Goal: Task Accomplishment & Management: Use online tool/utility

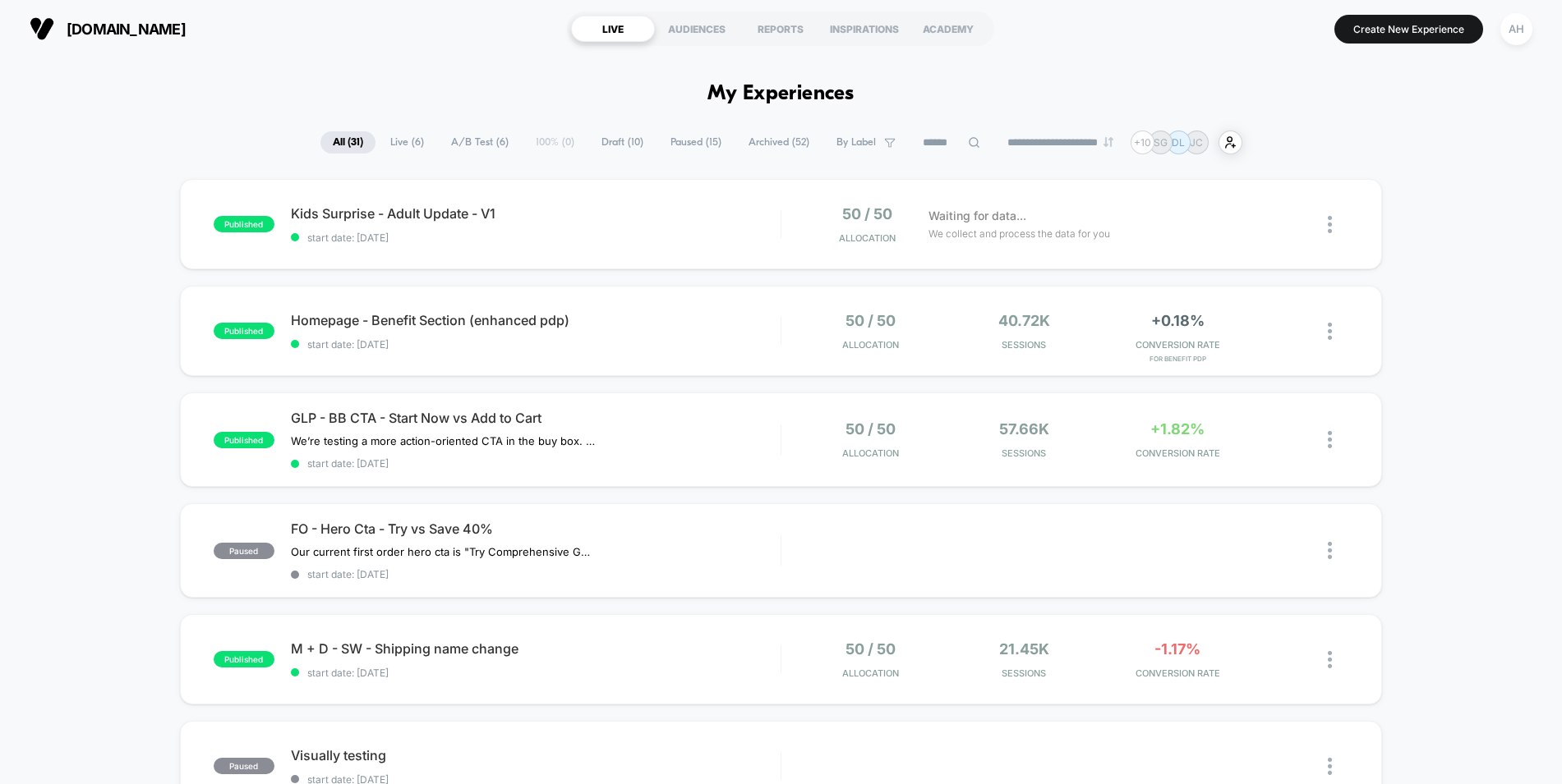
click at [968, 141] on icon at bounding box center [974, 142] width 12 height 12
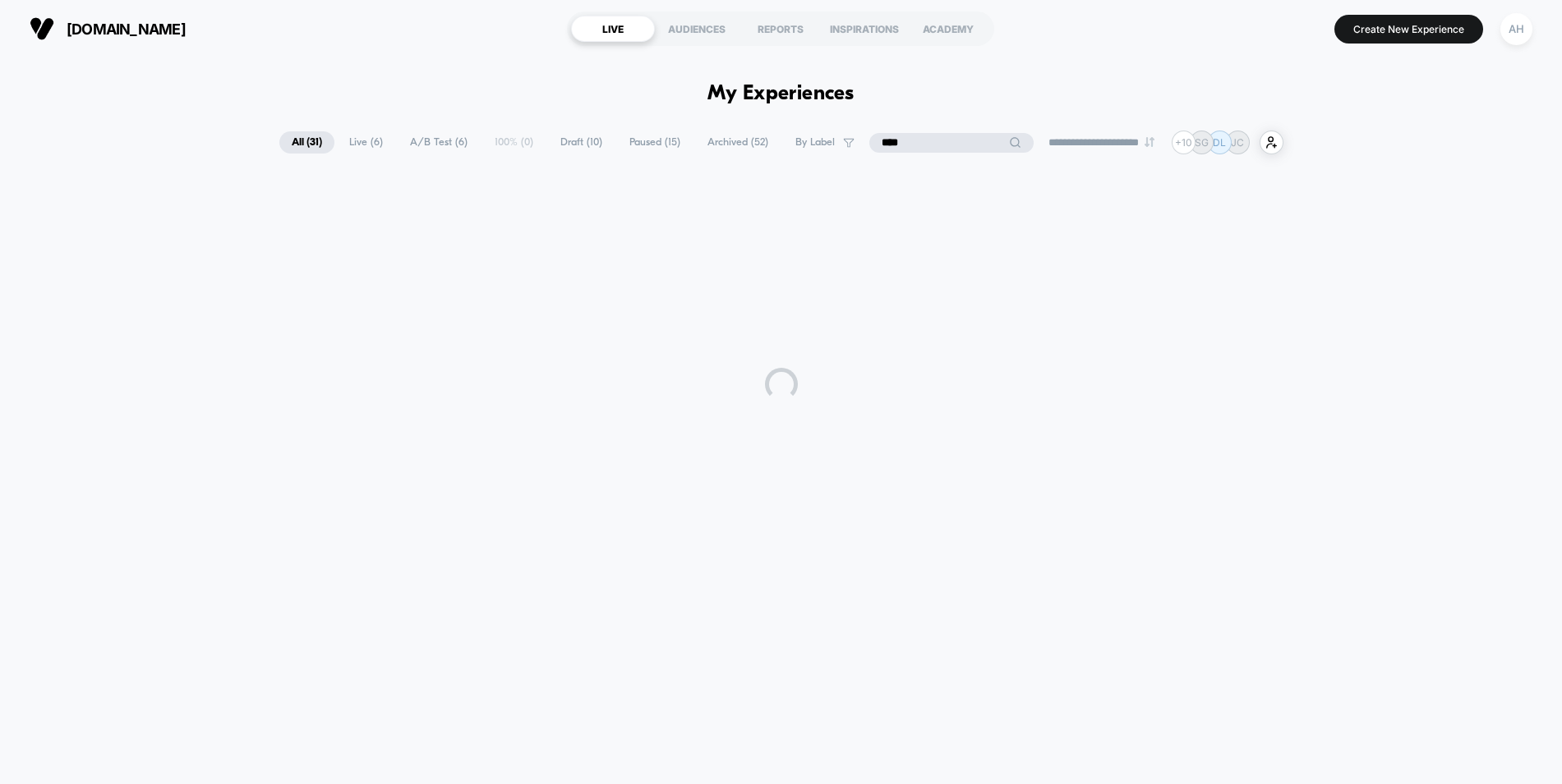
type input "****"
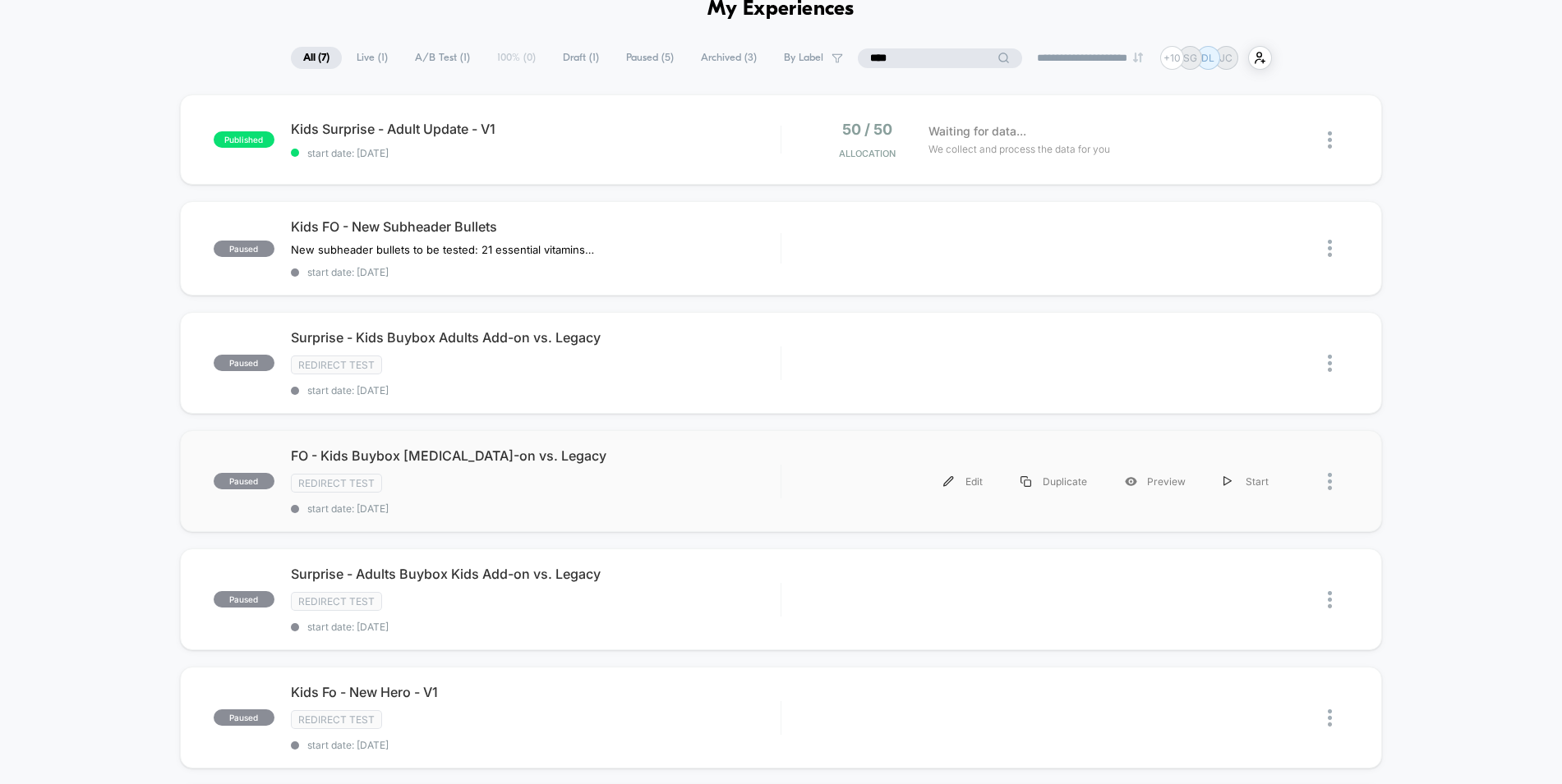
scroll to position [95, 0]
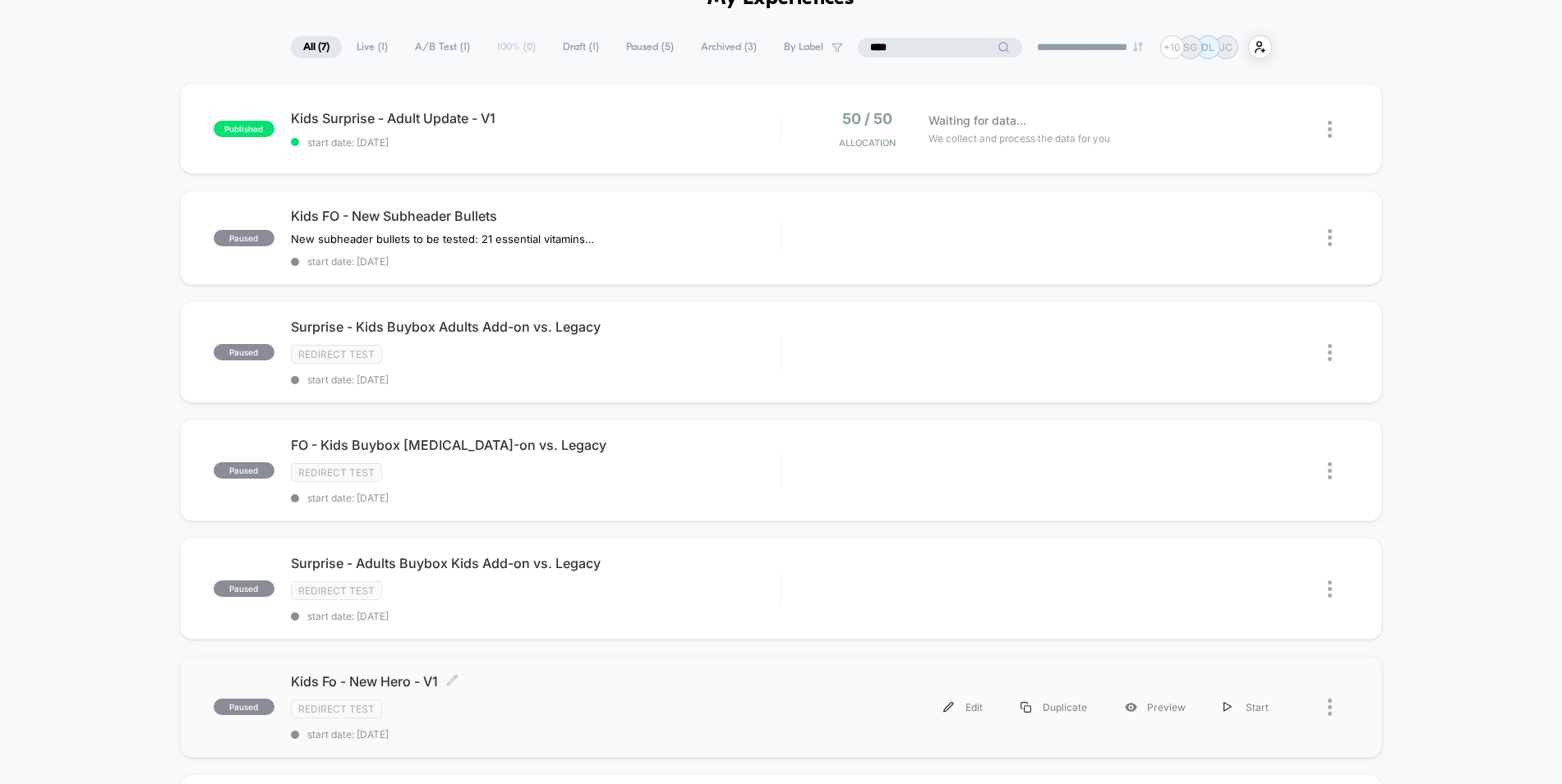
click at [598, 700] on div "Redirect Test" at bounding box center [535, 709] width 490 height 19
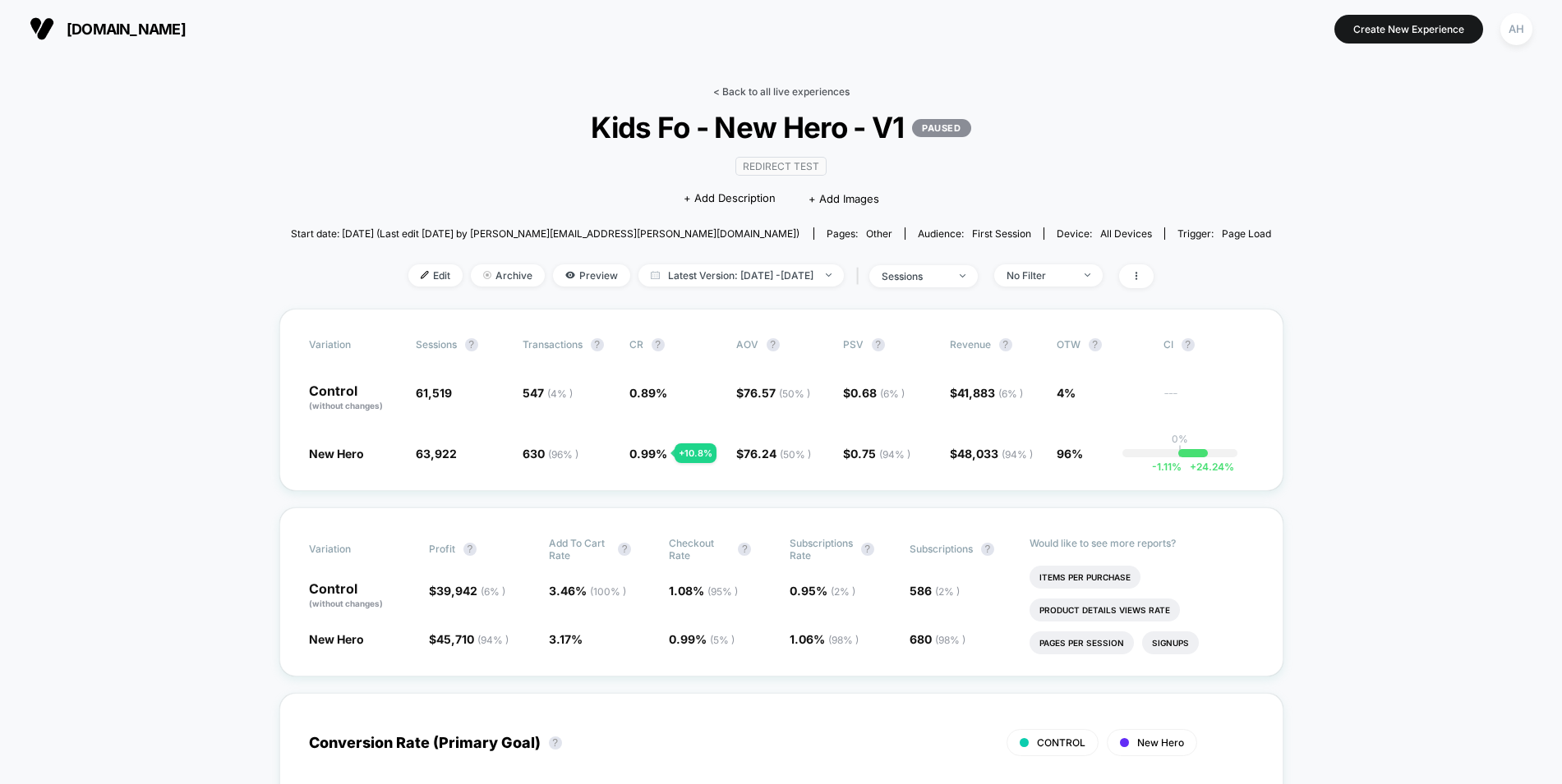
click at [788, 91] on link "< Back to all live experiences" at bounding box center [781, 92] width 136 height 12
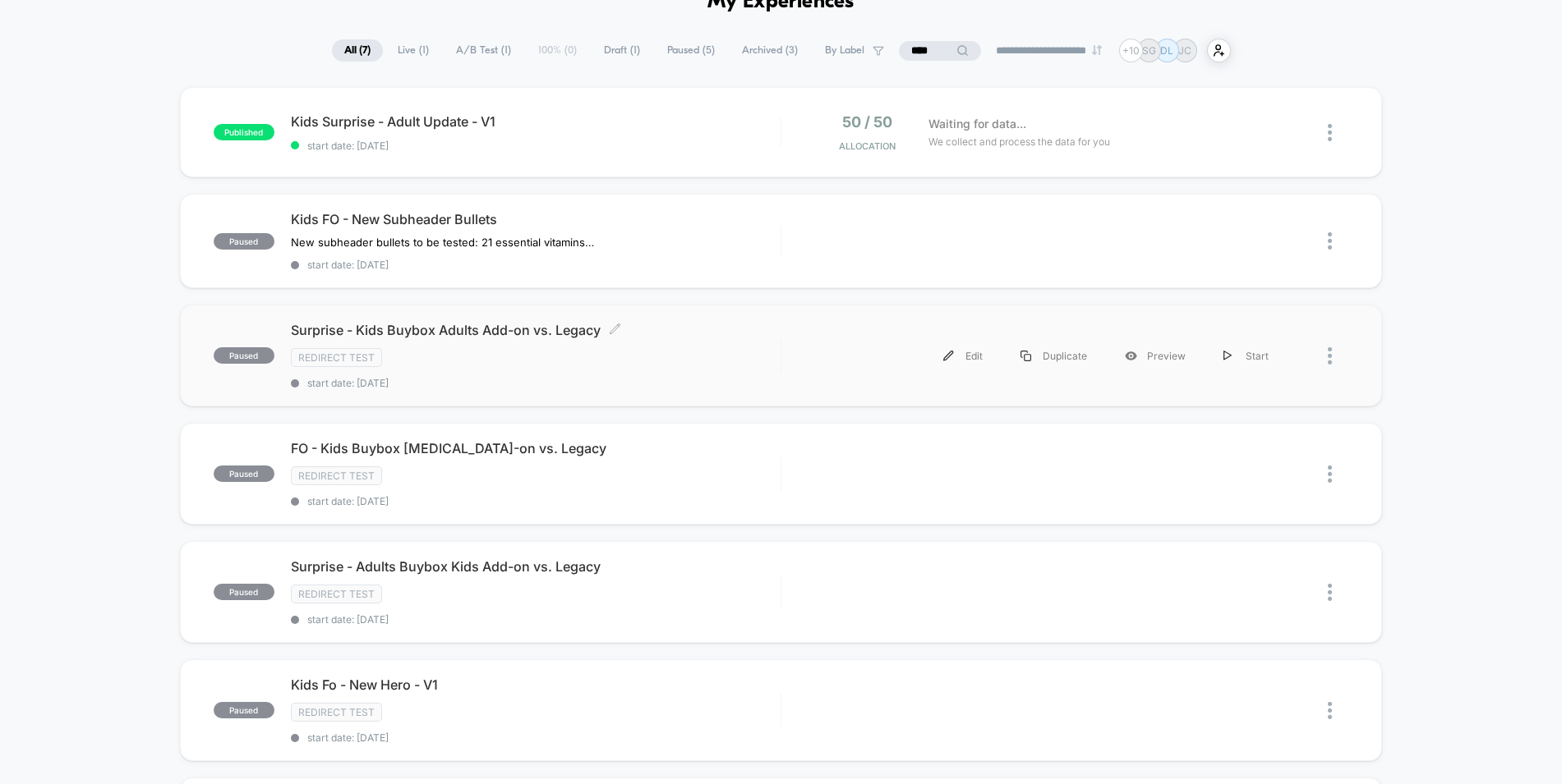
scroll to position [103, 0]
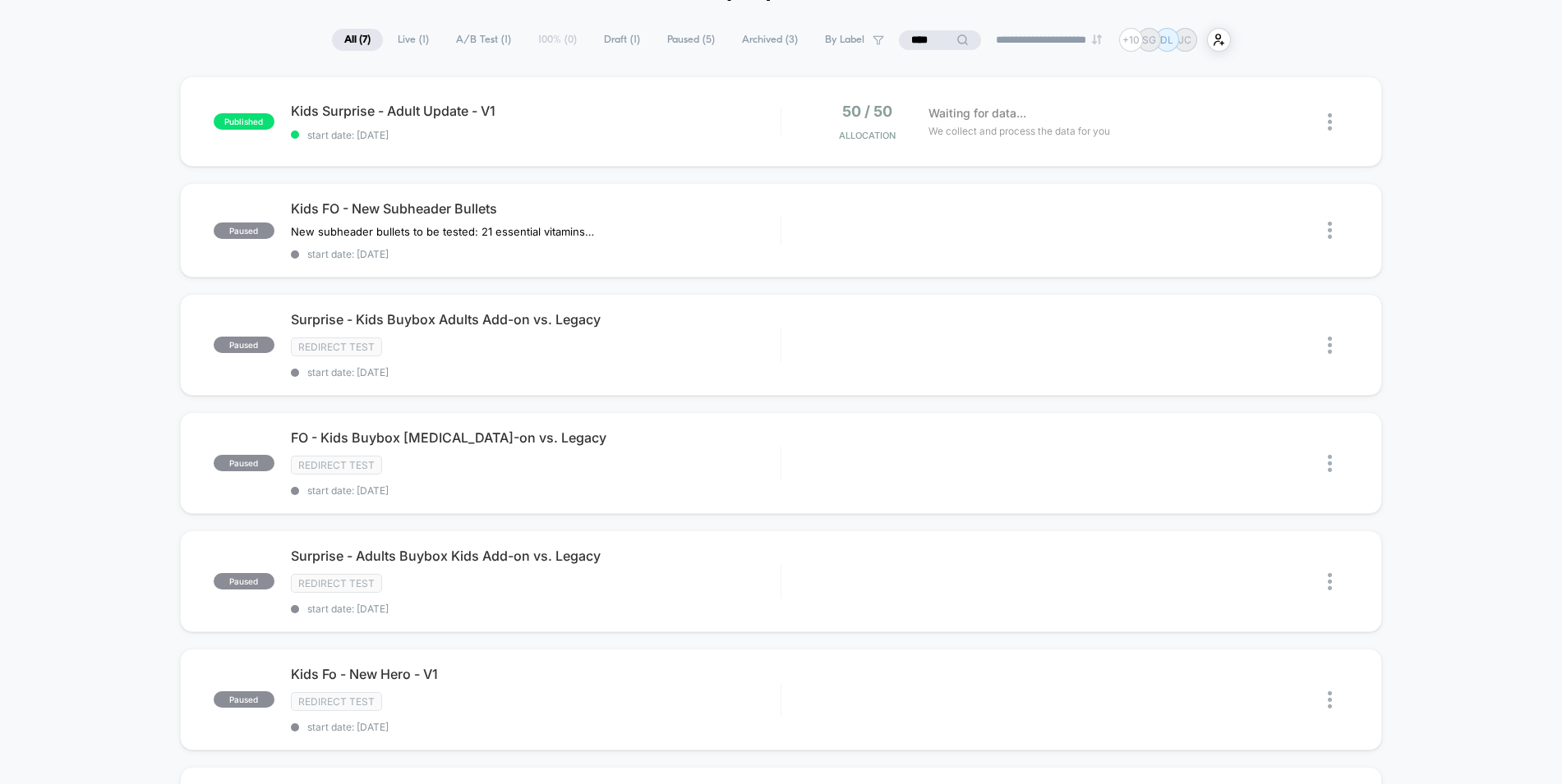
click at [398, 43] on span "Live ( 1 )" at bounding box center [414, 39] width 56 height 22
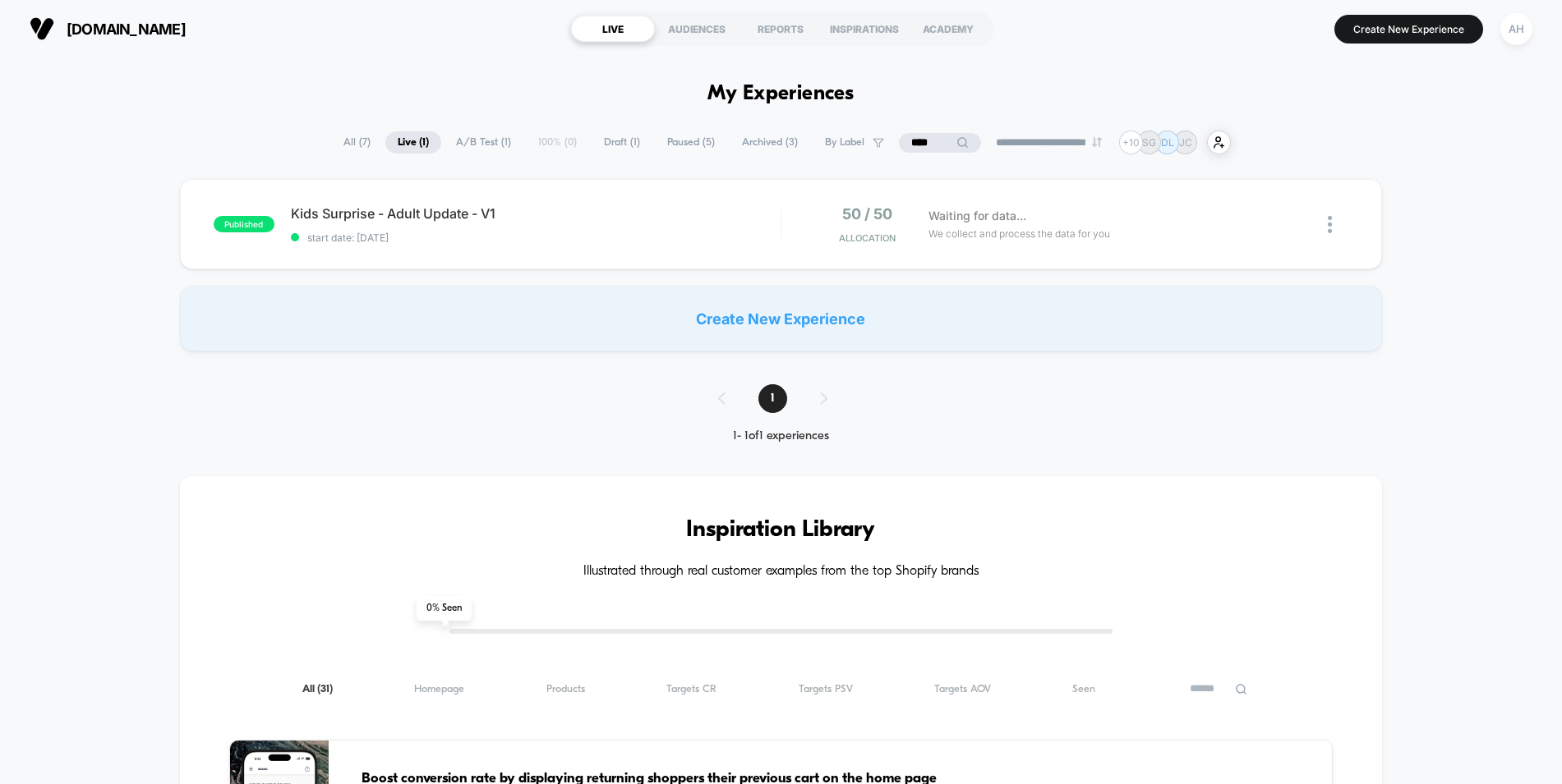
click at [344, 136] on span "All ( 7 )" at bounding box center [356, 142] width 51 height 22
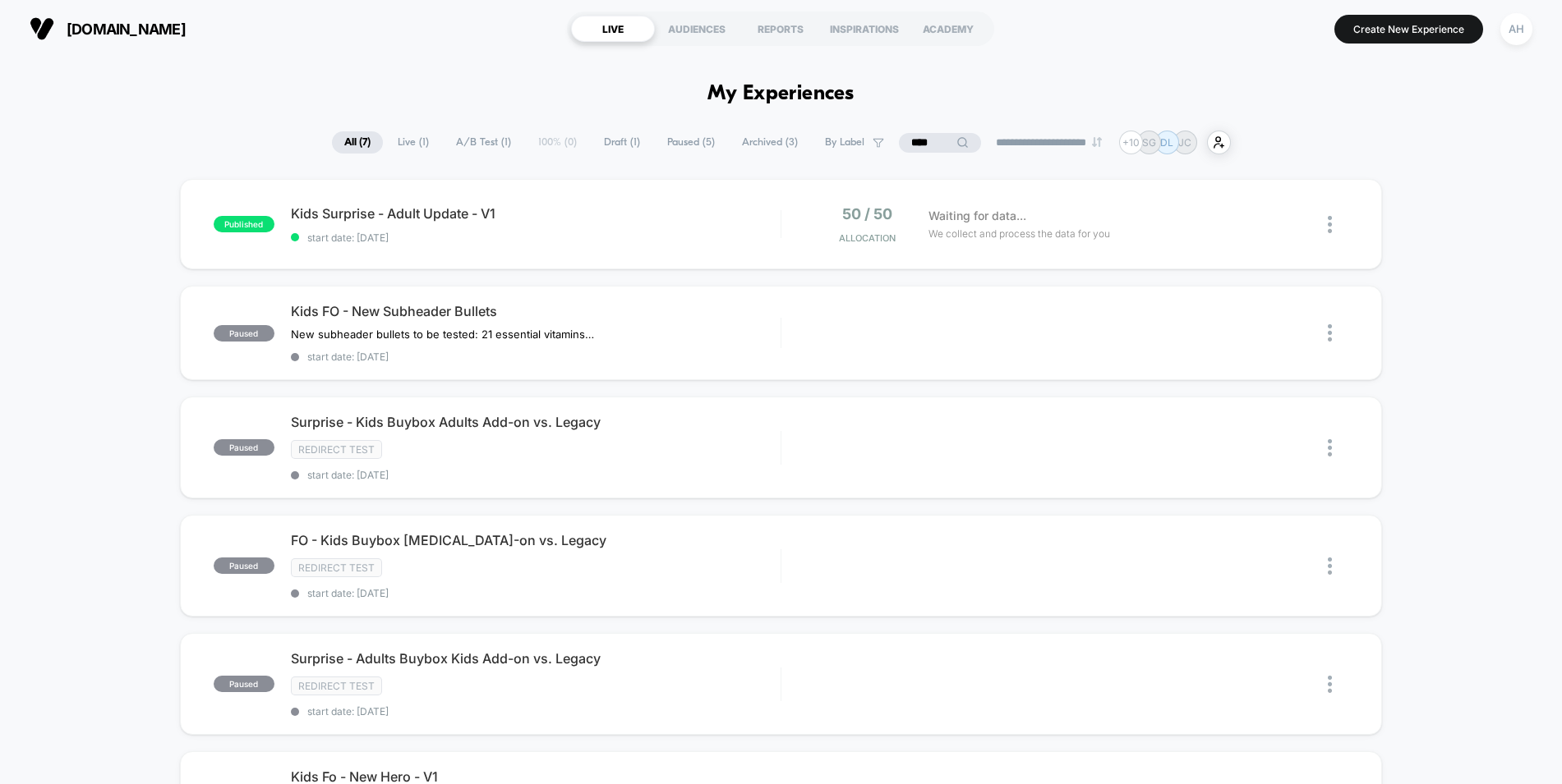
click at [940, 140] on input "****" at bounding box center [940, 143] width 82 height 20
click at [940, 140] on input "****" at bounding box center [940, 143] width 164 height 20
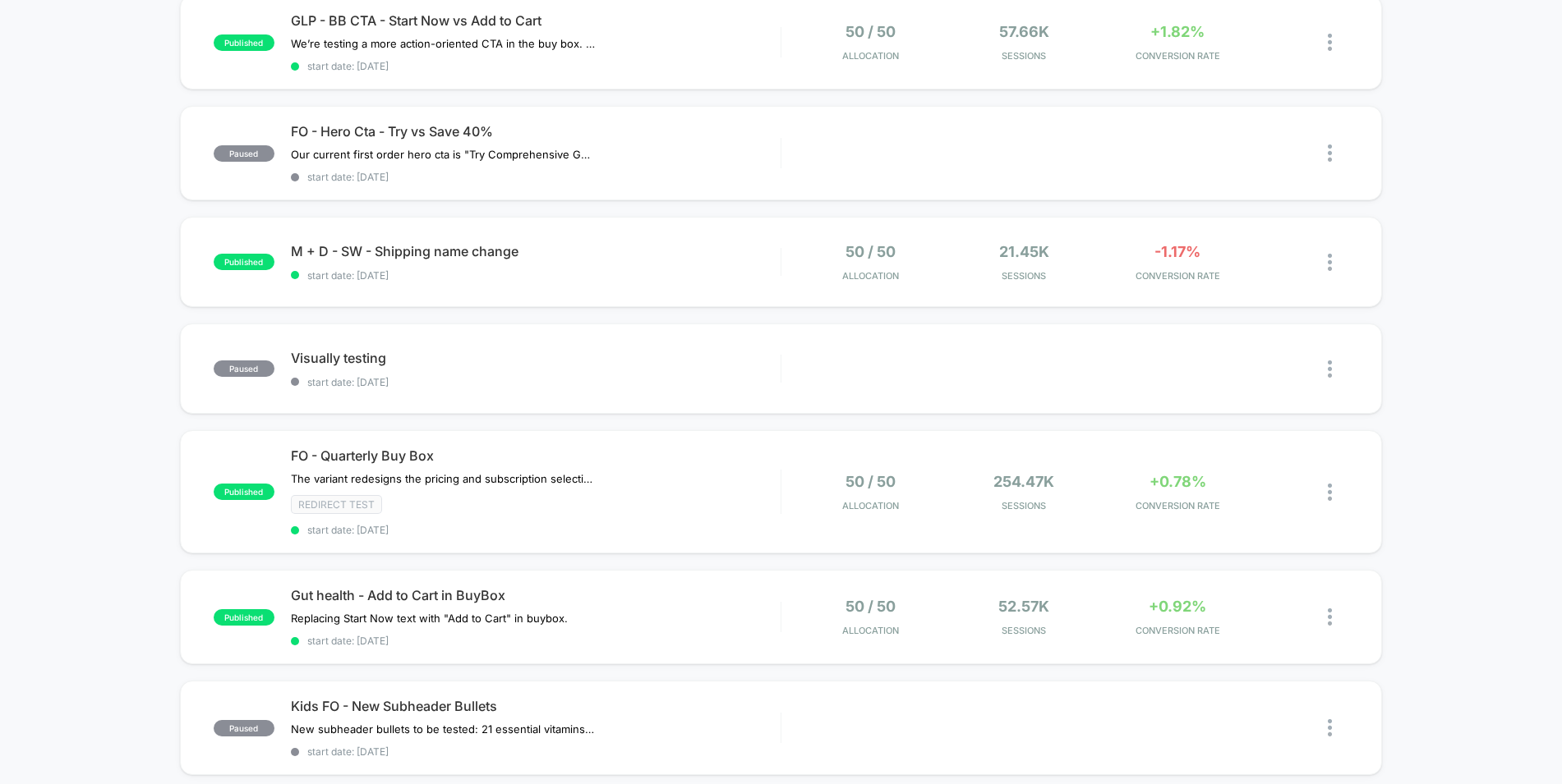
scroll to position [567, 0]
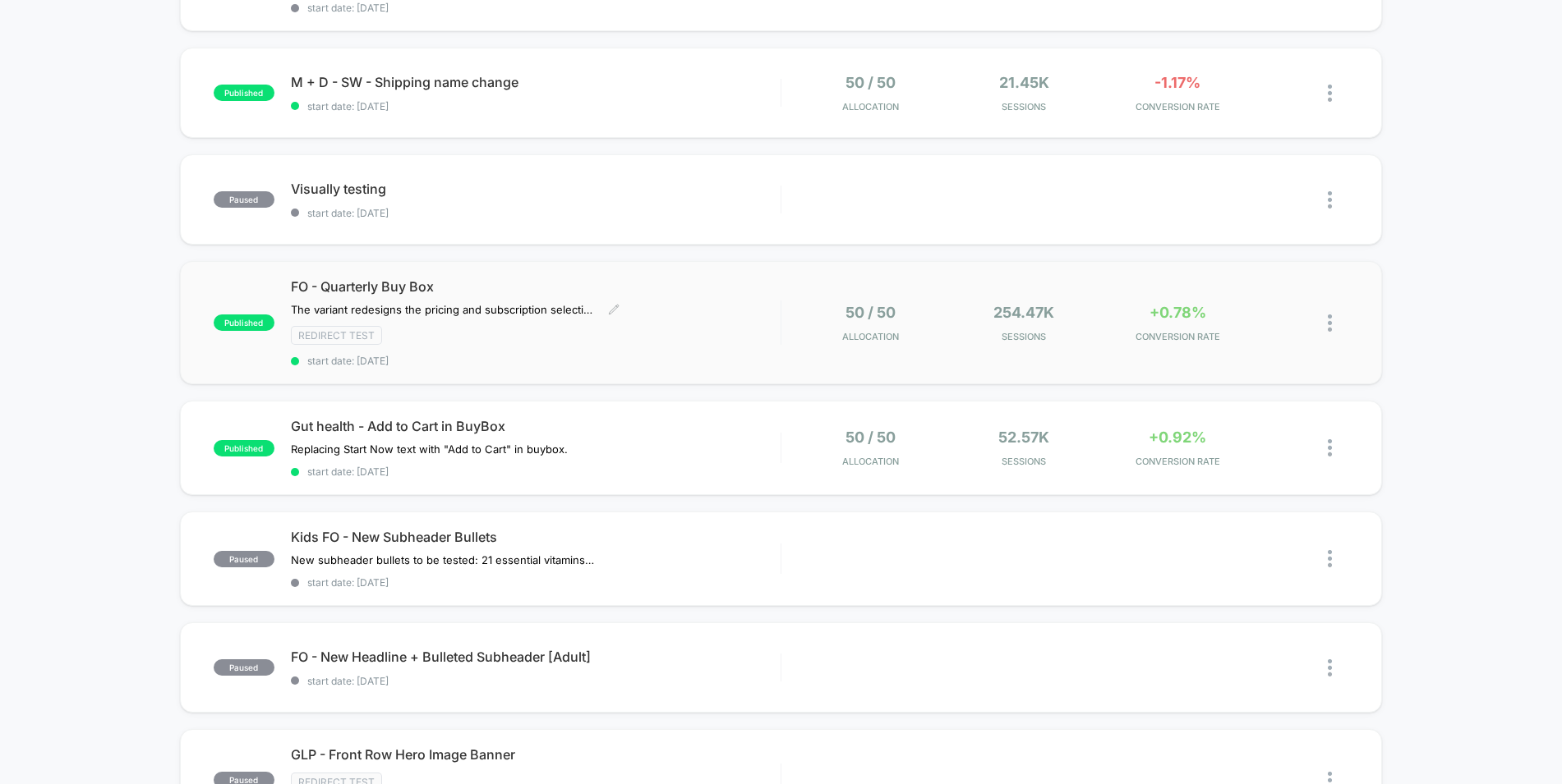
click at [711, 354] on div "FO - Quarterly Buy Box The variant redesigns the pricing and subscription selec…" at bounding box center [535, 323] width 490 height 89
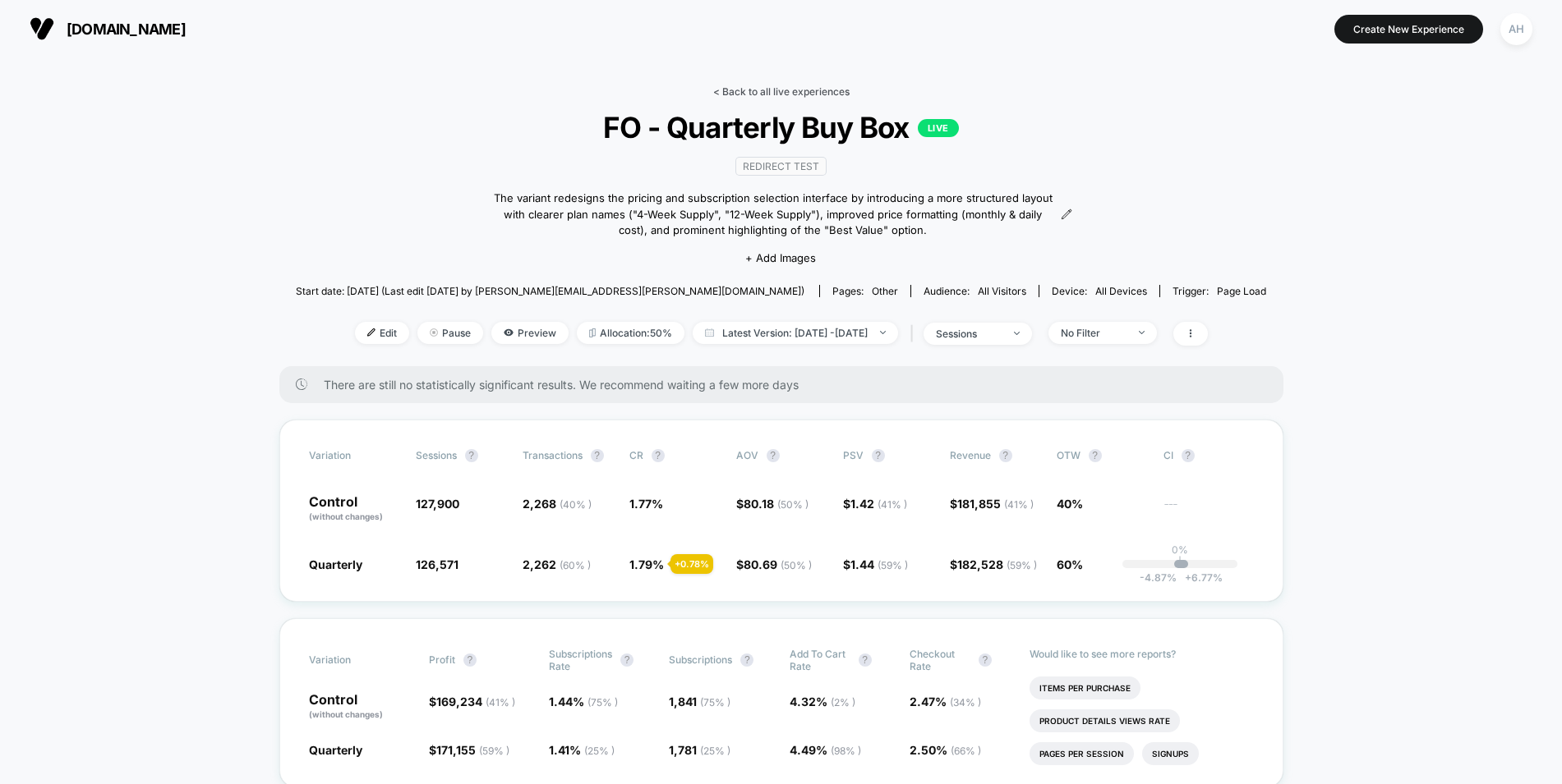
click at [744, 96] on link "< Back to all live experiences" at bounding box center [781, 92] width 136 height 12
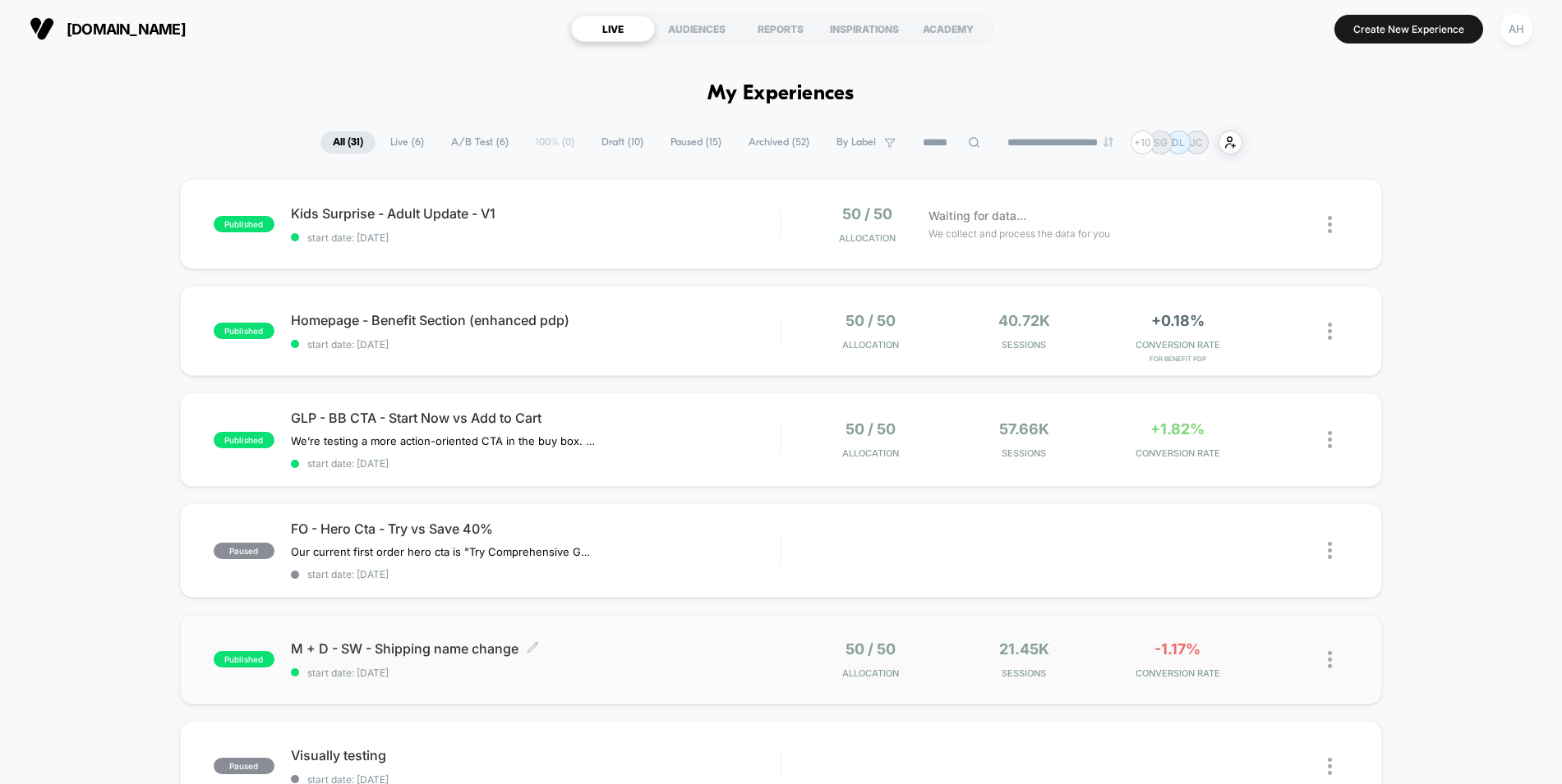
click at [687, 648] on span "M + D - SW - Shipping name change Click to edit experience details" at bounding box center [535, 648] width 490 height 17
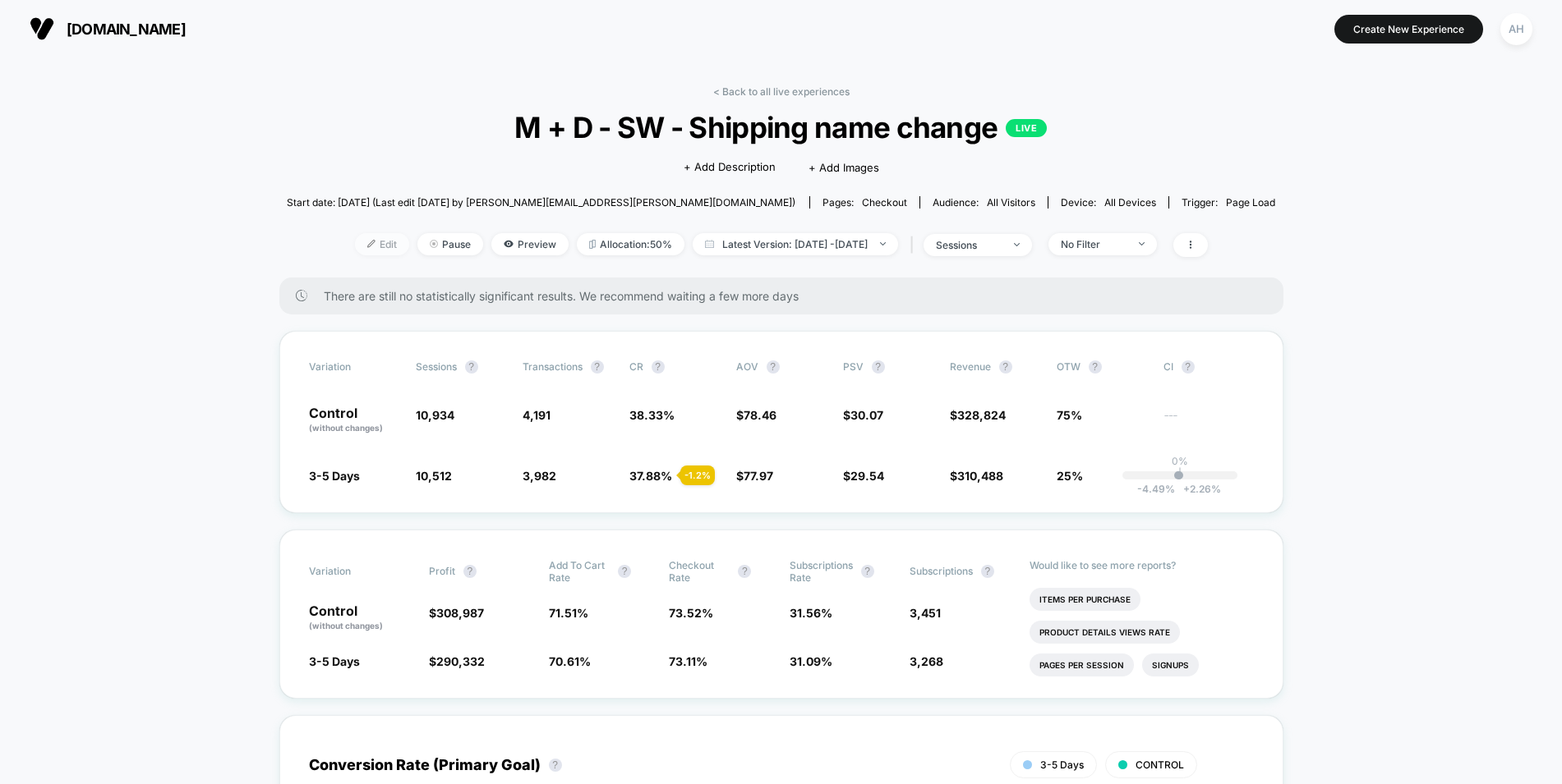
click at [357, 248] on span "Edit" at bounding box center [382, 243] width 54 height 22
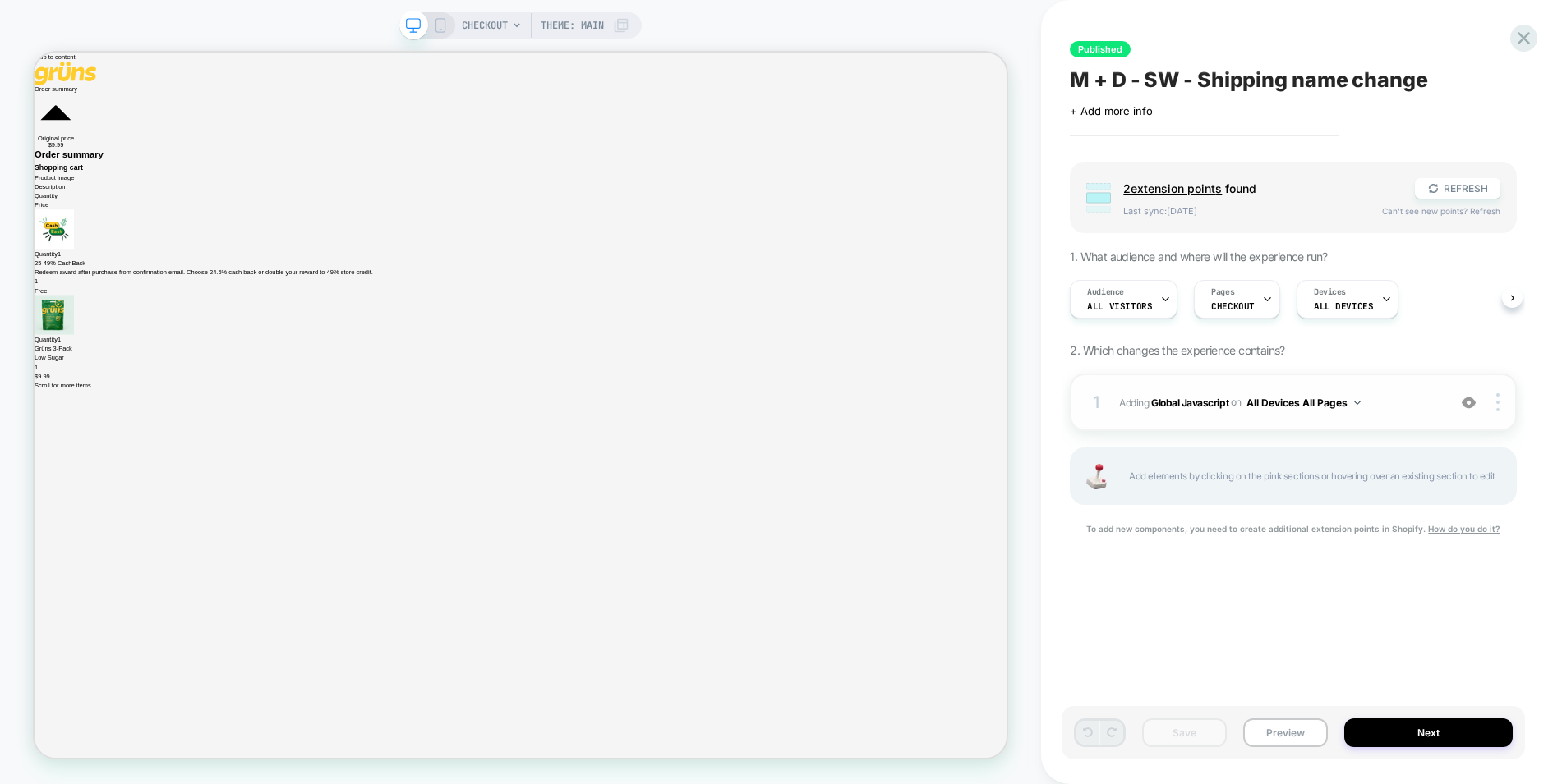
click at [1380, 418] on div "1 Adding Global Javascript on All Devices All Pages Add Before Add After Target…" at bounding box center [1293, 402] width 447 height 58
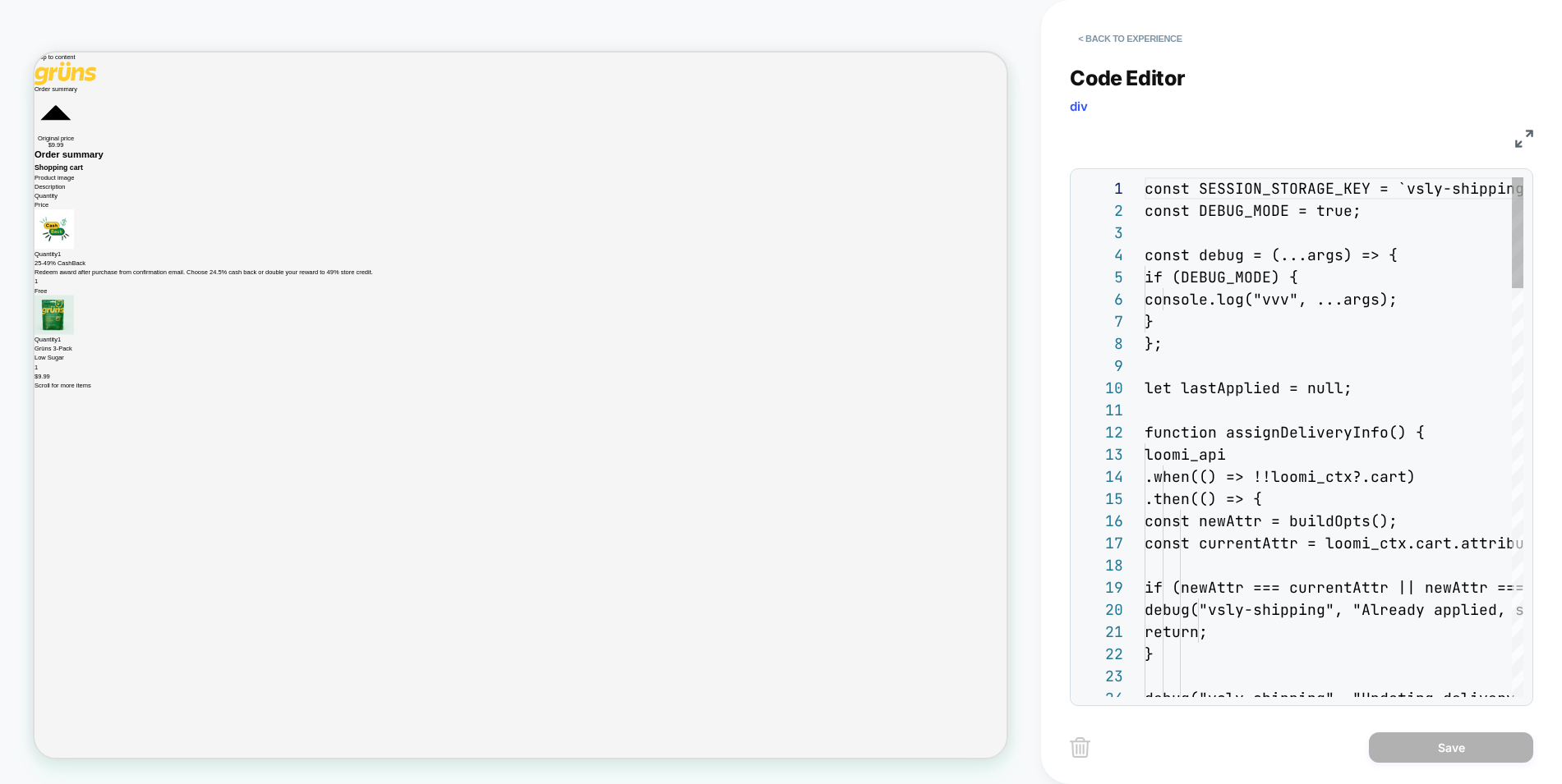
scroll to position [222, 0]
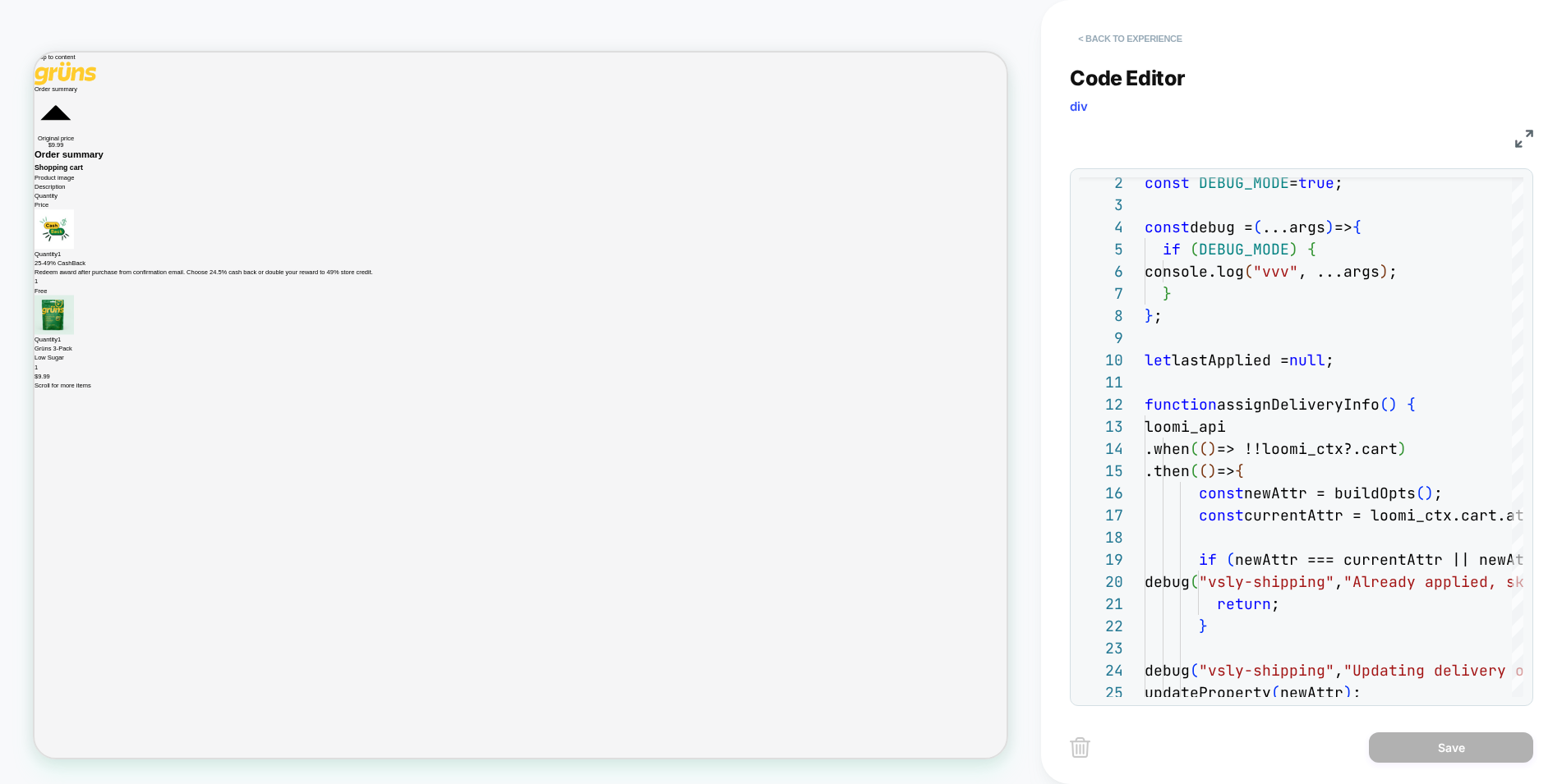
click at [1103, 38] on button "< Back to experience" at bounding box center [1129, 38] width 120 height 26
